Goal: Task Accomplishment & Management: Use online tool/utility

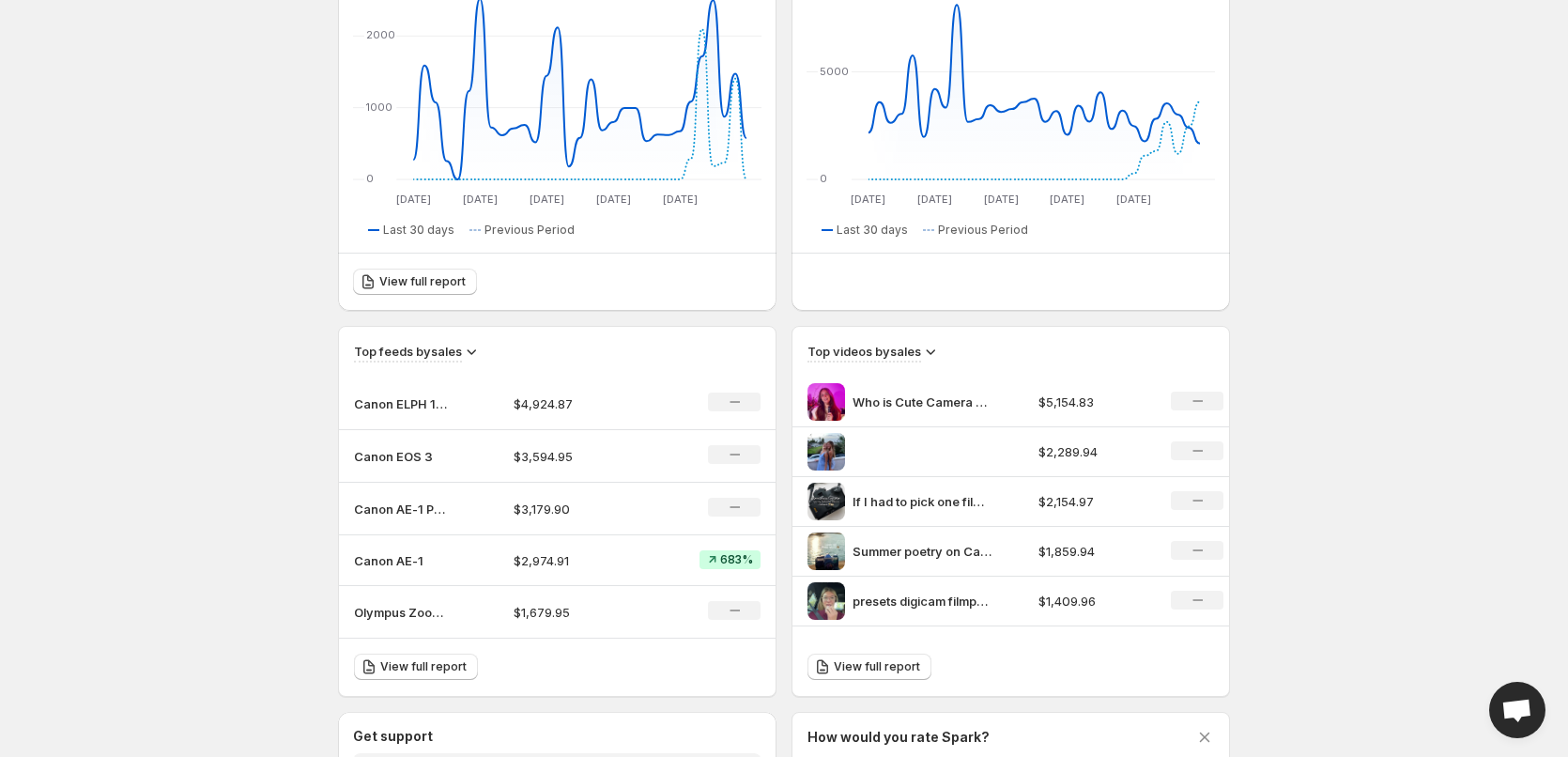
scroll to position [318, 0]
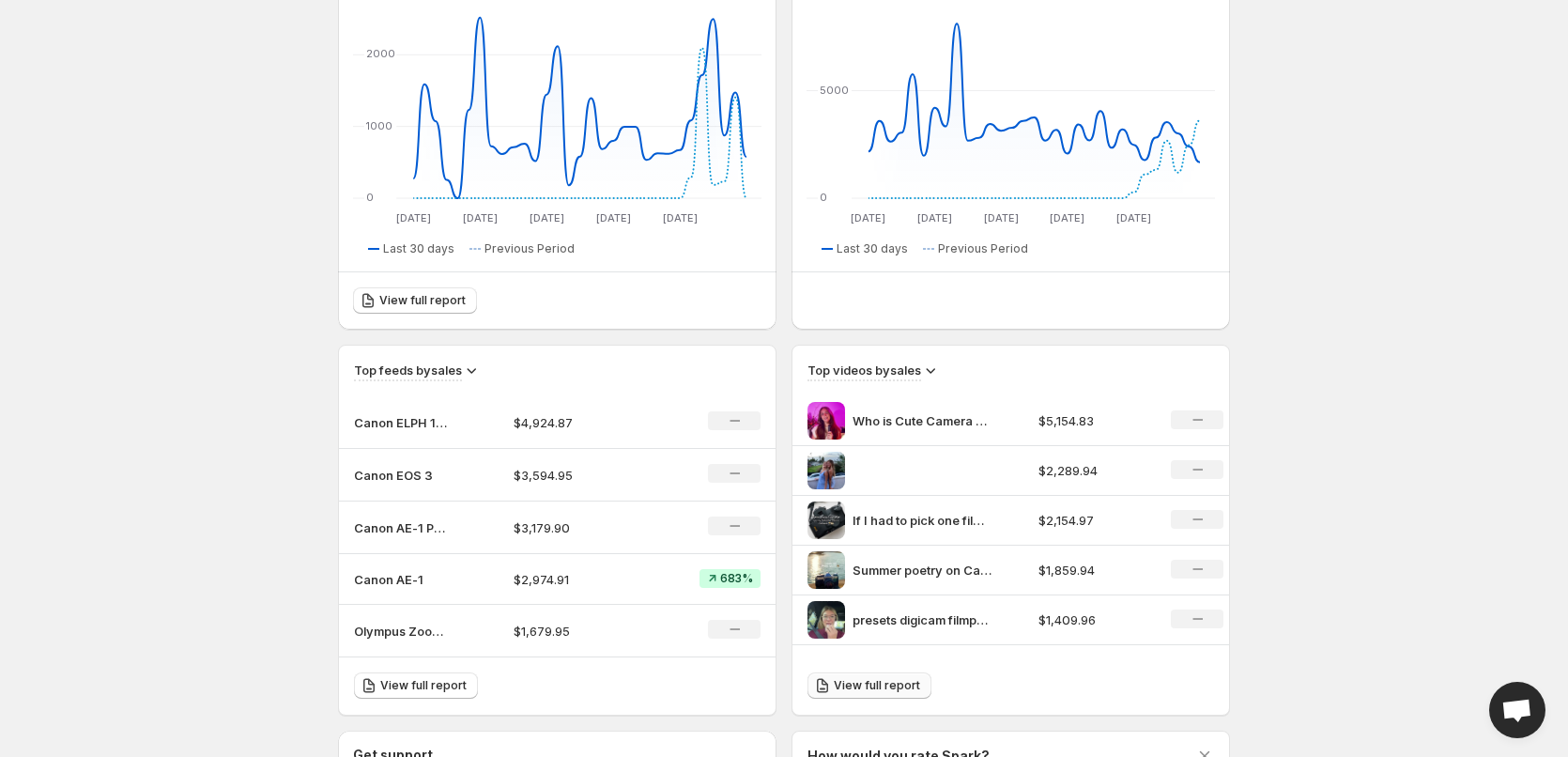
click at [903, 694] on link "View full report" at bounding box center [869, 686] width 124 height 27
